Goal: Task Accomplishment & Management: Use online tool/utility

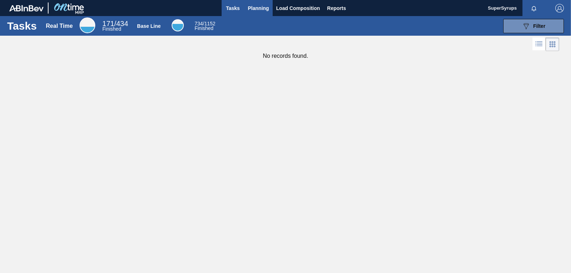
click at [254, 3] on button "Planning" at bounding box center [258, 8] width 28 height 16
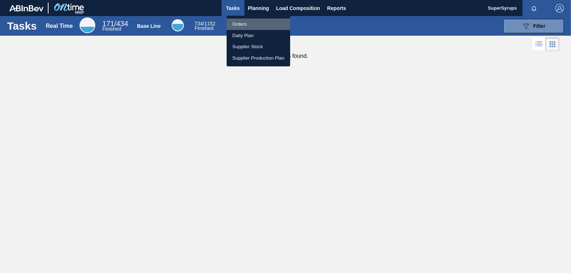
click at [258, 24] on li "Orders" at bounding box center [257, 24] width 63 height 11
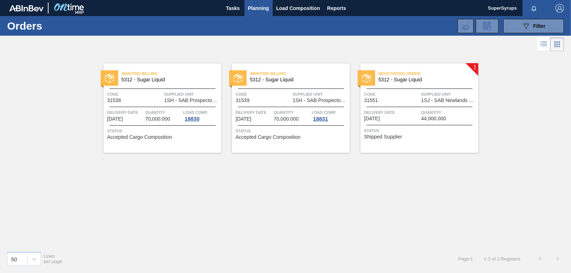
click at [425, 117] on span "44,000.000" at bounding box center [433, 118] width 25 height 5
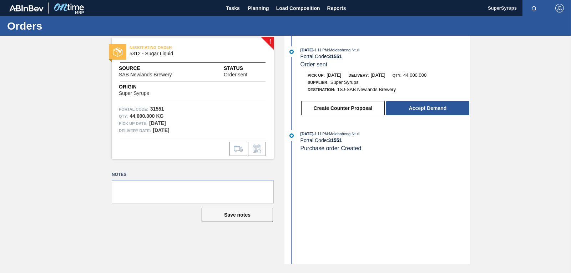
click at [425, 107] on button "Accept Demand" at bounding box center [427, 108] width 83 height 14
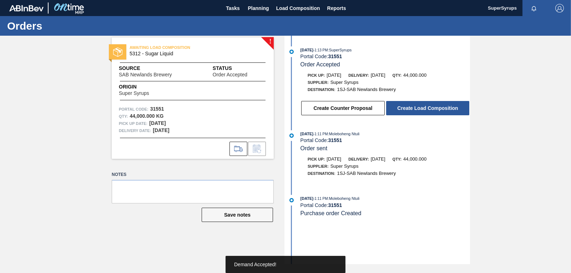
click at [425, 107] on button "Create Load Composition" at bounding box center [427, 108] width 83 height 14
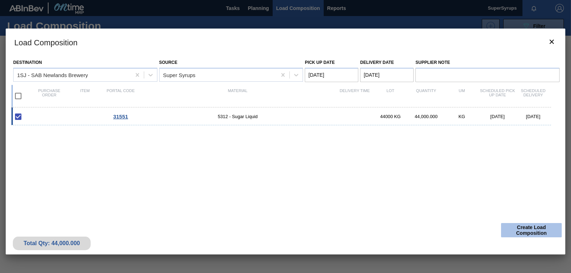
click at [540, 231] on button "Create Load Composition" at bounding box center [531, 230] width 61 height 14
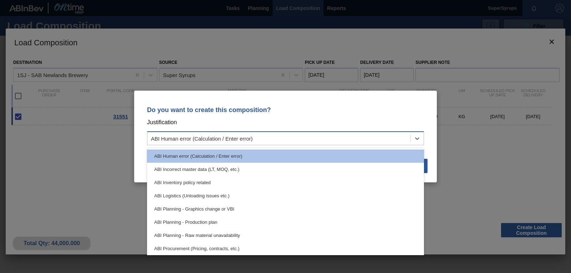
click at [382, 142] on div "ABI Human error (Calculation / Enter error)" at bounding box center [278, 138] width 263 height 10
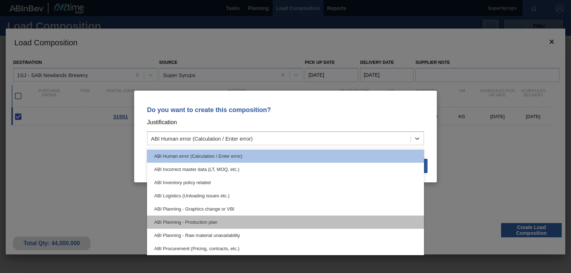
click at [345, 224] on div "ABI Planning - Production plan" at bounding box center [285, 221] width 277 height 13
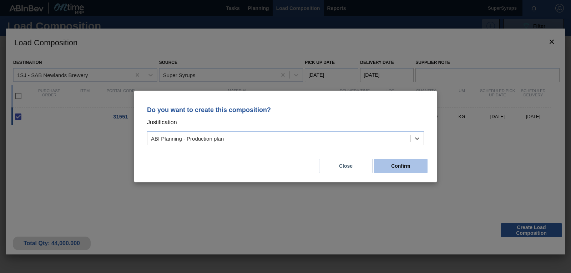
click at [397, 170] on button "Confirm" at bounding box center [400, 166] width 53 height 14
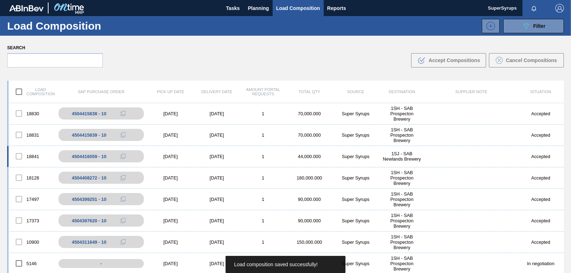
click at [434, 154] on div "18841 4504416059 - 10 [DATE] [DATE] 1 44,000.000 Super Syrups 1SJ - SAB Newland…" at bounding box center [285, 156] width 556 height 21
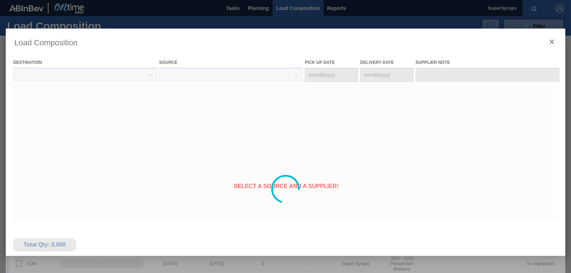
type Date "[DATE]"
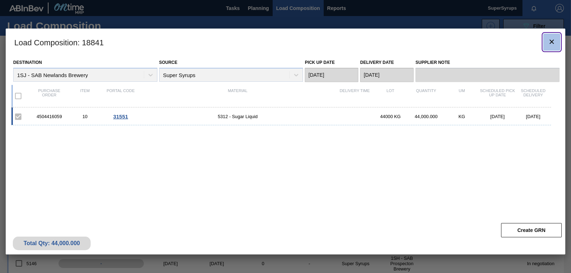
click at [546, 42] on button "botão de ícone" at bounding box center [551, 42] width 17 height 17
